Goal: Information Seeking & Learning: Get advice/opinions

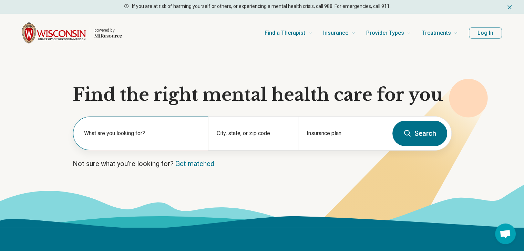
click at [132, 134] on label "What are you looking for?" at bounding box center [142, 133] width 116 height 8
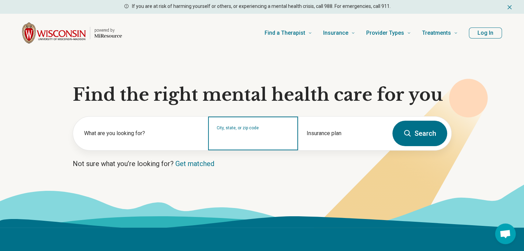
click at [233, 135] on input "City, state, or zip code" at bounding box center [253, 138] width 73 height 8
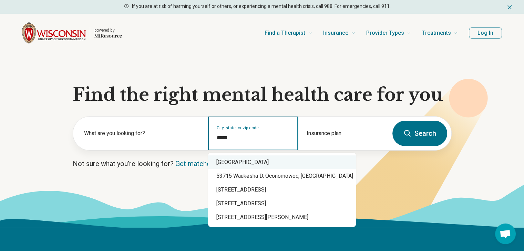
drag, startPoint x: 255, startPoint y: 160, endPoint x: 259, endPoint y: 155, distance: 6.5
click at [255, 158] on div "[GEOGRAPHIC_DATA]" at bounding box center [282, 163] width 148 height 14
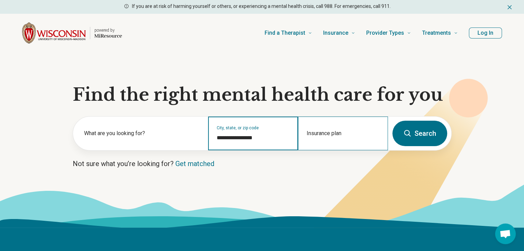
type input "**********"
click at [326, 132] on div "Insurance plan" at bounding box center [343, 134] width 90 height 34
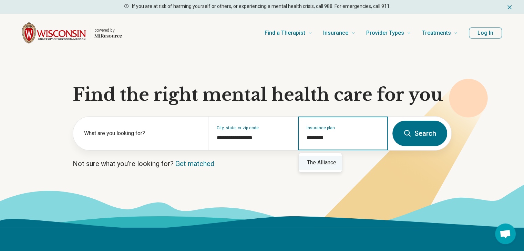
click at [323, 165] on div "The Alliance" at bounding box center [320, 163] width 43 height 14
type input "**********"
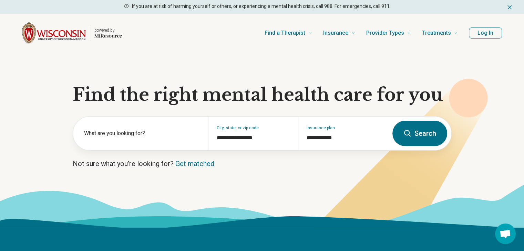
click at [421, 133] on button "Search" at bounding box center [419, 133] width 55 height 25
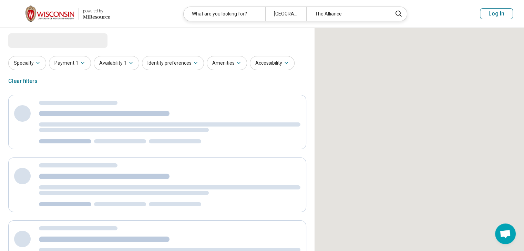
select select "***"
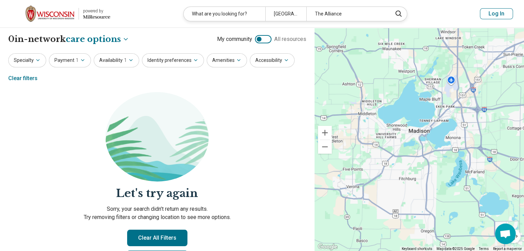
click at [37, 47] on div "**********" at bounding box center [157, 153] width 314 height 250
click at [187, 60] on button "Identity preferences" at bounding box center [173, 60] width 62 height 14
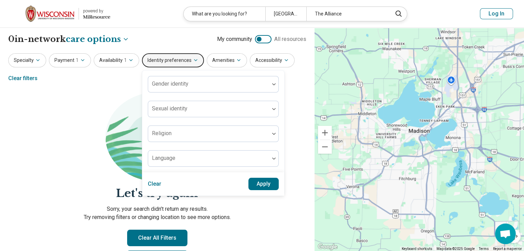
click at [187, 60] on button "Identity preferences" at bounding box center [173, 60] width 62 height 14
click at [109, 63] on button "Availability 1" at bounding box center [116, 60] width 45 height 14
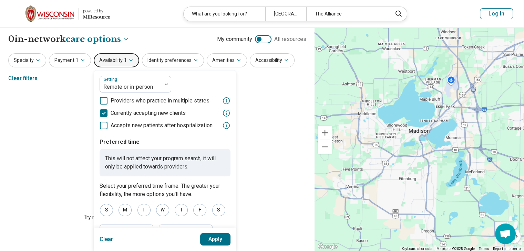
click at [108, 62] on button "Availability 1" at bounding box center [116, 60] width 45 height 14
click at [78, 64] on button "Payment 1" at bounding box center [70, 60] width 42 height 14
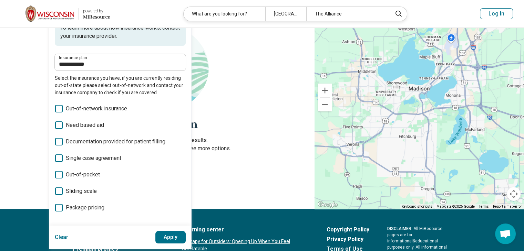
scroll to position [34, 0]
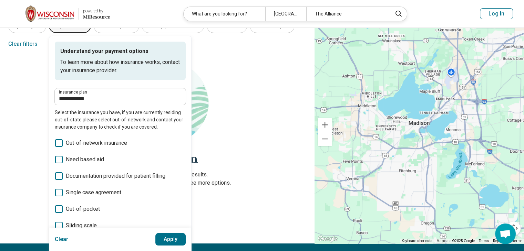
click at [262, 111] on section "Let's try again Sorry, your search didn’t return any results. Try removing filt…" at bounding box center [157, 151] width 298 height 186
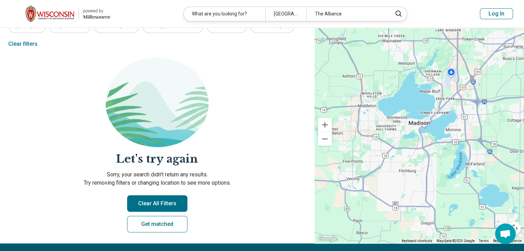
scroll to position [0, 0]
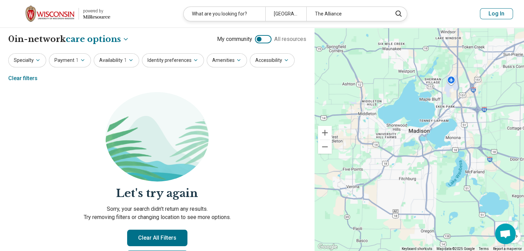
click at [39, 67] on div "Specialty Payment 1 Availability 1 Identity preferences Amenities Accessibility…" at bounding box center [157, 69] width 298 height 33
click at [37, 61] on icon "button" at bounding box center [38, 61] width 6 height 6
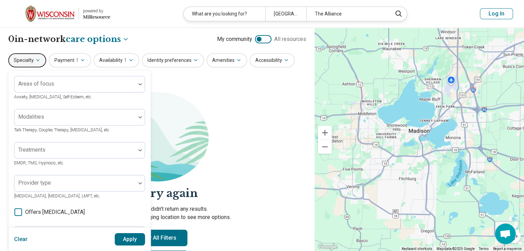
click at [250, 92] on section "Let's try again Sorry, your search didn’t return any results. Try removing filt…" at bounding box center [157, 185] width 298 height 186
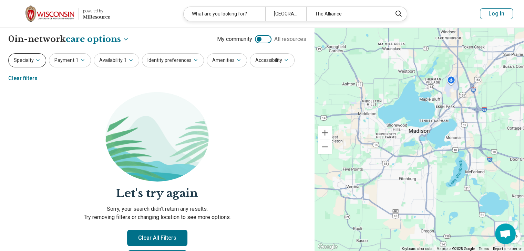
click at [21, 65] on button "Specialty" at bounding box center [27, 60] width 38 height 14
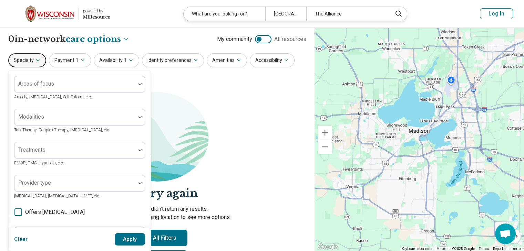
scroll to position [34, 0]
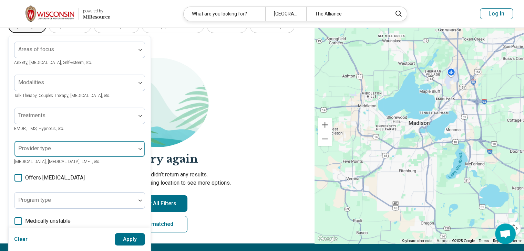
click at [53, 148] on div at bounding box center [75, 152] width 116 height 10
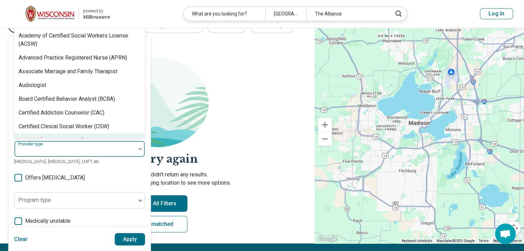
click at [123, 177] on div "Areas of focus Anxiety, [MEDICAL_DATA], Self-Esteem, etc. Modalities Talk Thera…" at bounding box center [79, 176] width 131 height 269
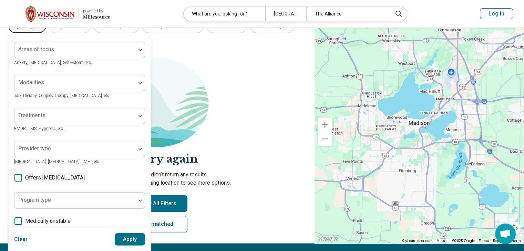
scroll to position [69, 0]
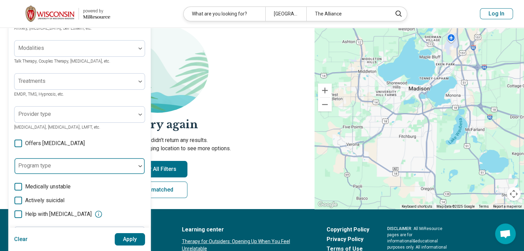
click at [57, 171] on div at bounding box center [75, 169] width 116 height 10
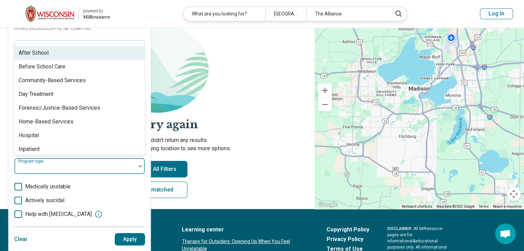
click at [121, 183] on label "Medically unstable" at bounding box center [79, 187] width 131 height 8
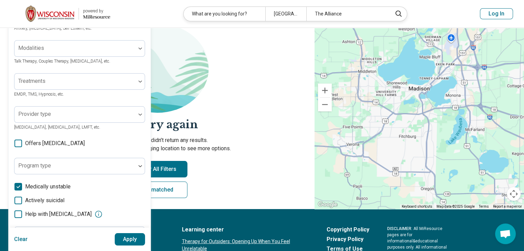
scroll to position [138, 0]
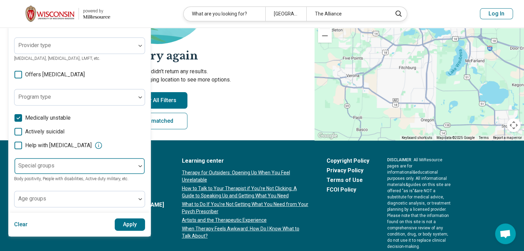
click at [55, 169] on div at bounding box center [75, 169] width 116 height 10
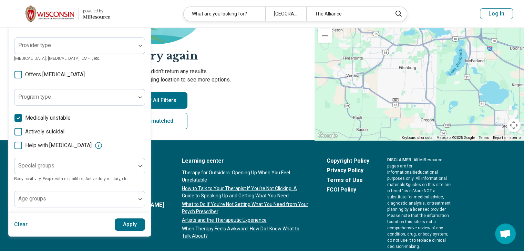
click at [65, 184] on div "Areas of focus Anxiety, [MEDICAL_DATA], Self-Esteem, etc. Modalities Talk Thera…" at bounding box center [79, 72] width 131 height 269
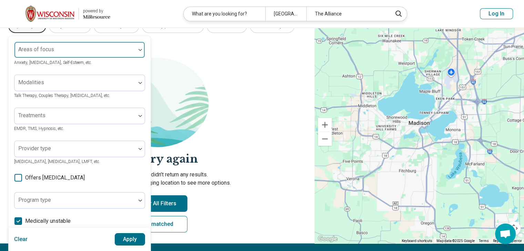
scroll to position [0, 0]
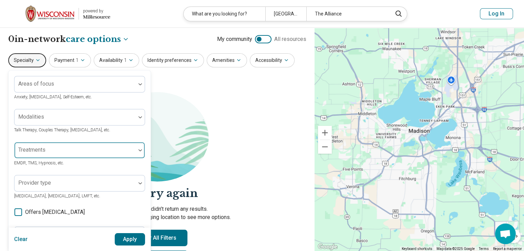
click at [65, 148] on div at bounding box center [74, 150] width 121 height 15
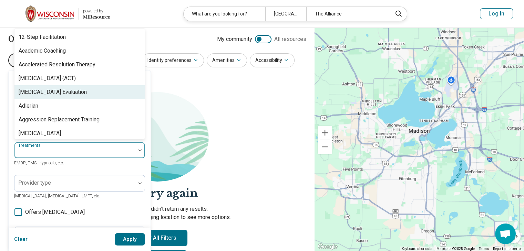
click at [42, 92] on div "[MEDICAL_DATA] Evaluation" at bounding box center [53, 92] width 68 height 8
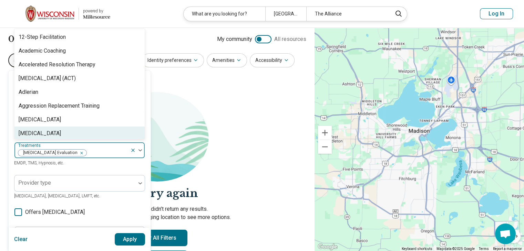
click at [131, 240] on button "Apply" at bounding box center [130, 239] width 31 height 12
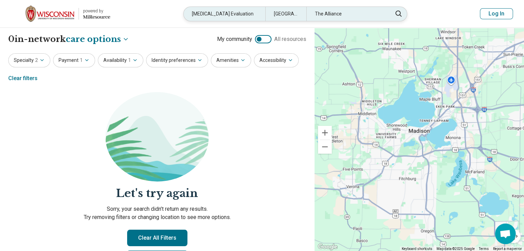
click at [326, 15] on div "The Alliance" at bounding box center [347, 14] width 82 height 14
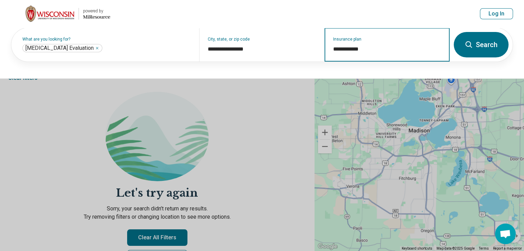
drag, startPoint x: 365, startPoint y: 52, endPoint x: 236, endPoint y: 65, distance: 129.8
click at [238, 71] on div "**********" at bounding box center [262, 53] width 524 height 51
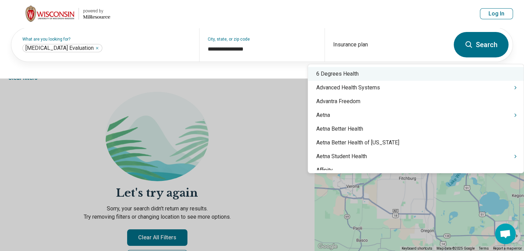
click at [485, 44] on button "Search" at bounding box center [480, 44] width 55 height 25
